Goal: Task Accomplishment & Management: Use online tool/utility

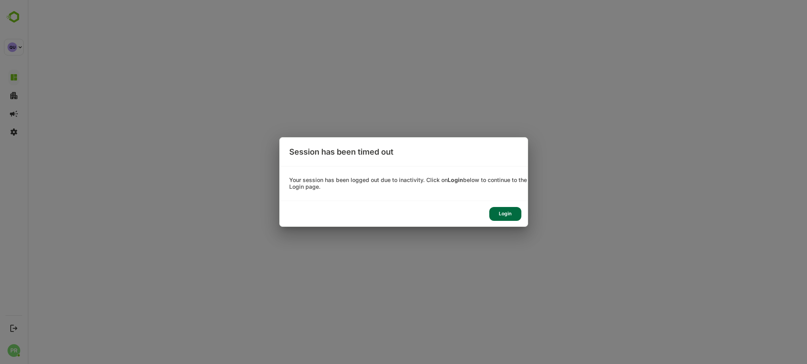
click at [504, 212] on div "Login" at bounding box center [505, 214] width 32 height 14
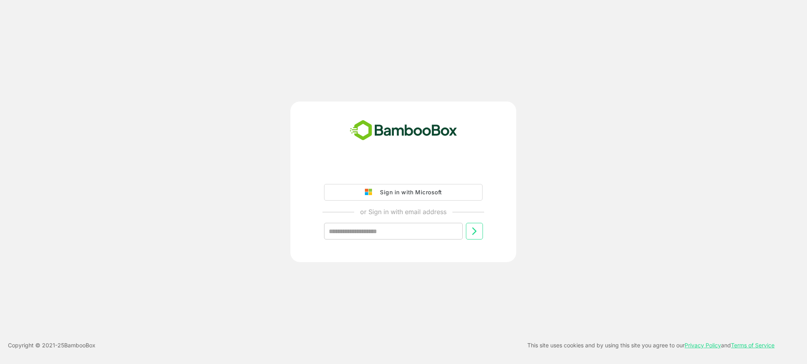
click at [426, 187] on div "Sign in with Microsoft" at bounding box center [409, 192] width 66 height 10
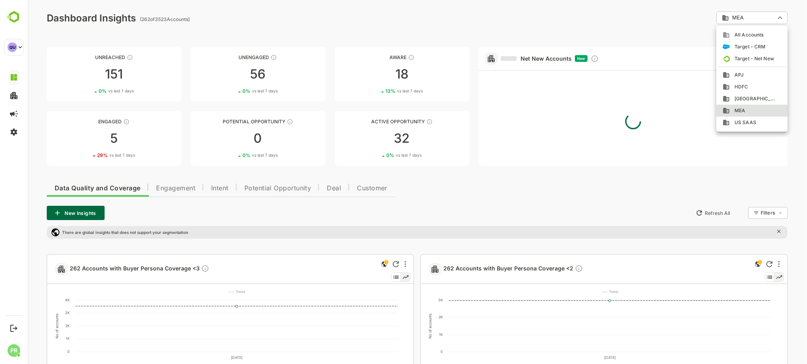
click at [742, 76] on span "APJ" at bounding box center [737, 74] width 14 height 7
type input "***"
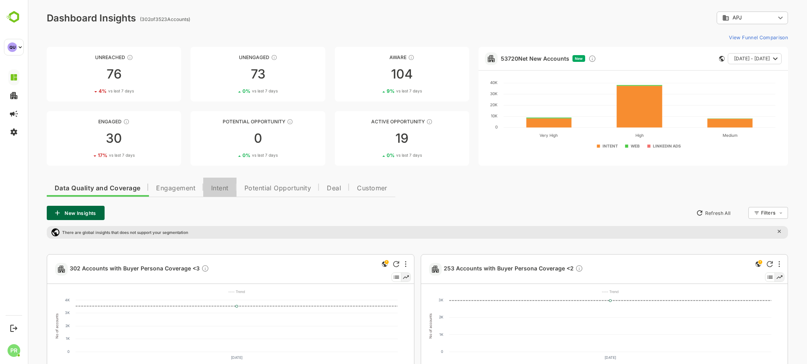
click at [210, 191] on button "Intent" at bounding box center [219, 187] width 33 height 19
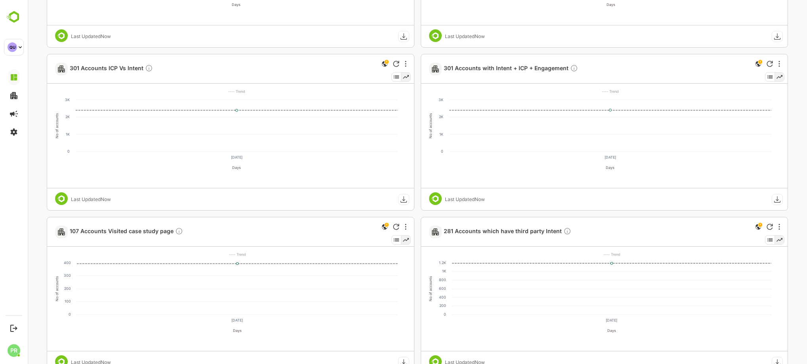
scroll to position [364, 0]
click at [502, 232] on span "281 Accounts which have third party Intent" at bounding box center [508, 230] width 128 height 9
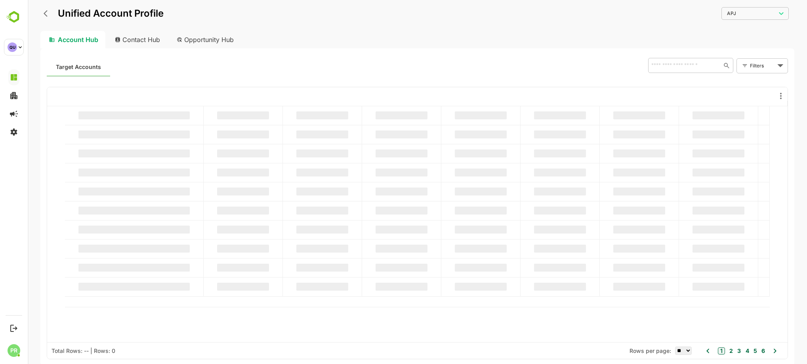
scroll to position [0, 0]
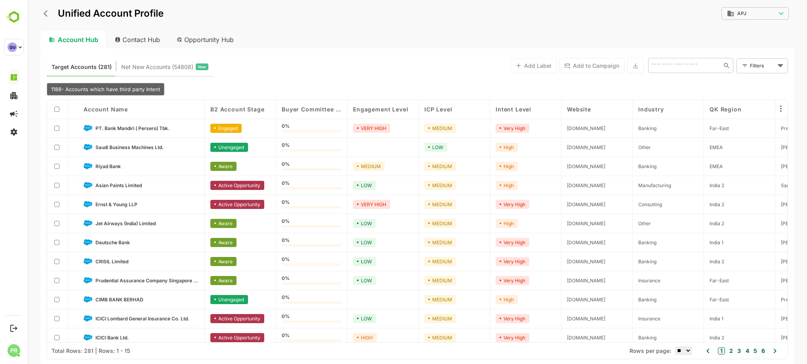
click at [57, 106] on div at bounding box center [58, 109] width 10 height 8
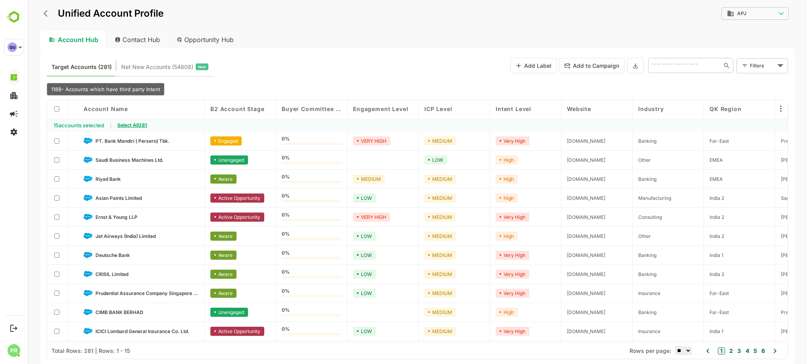
click at [142, 128] on span "Select All 281" at bounding box center [132, 125] width 30 height 6
click at [635, 65] on icon at bounding box center [635, 65] width 6 height 7
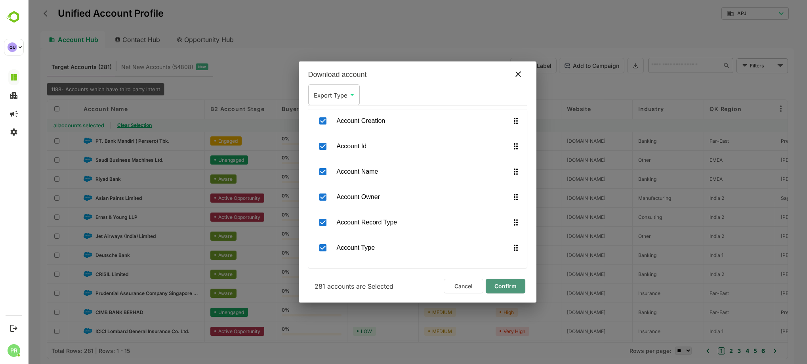
click at [504, 281] on span "Confirm" at bounding box center [505, 286] width 27 height 10
